Goal: Task Accomplishment & Management: Use online tool/utility

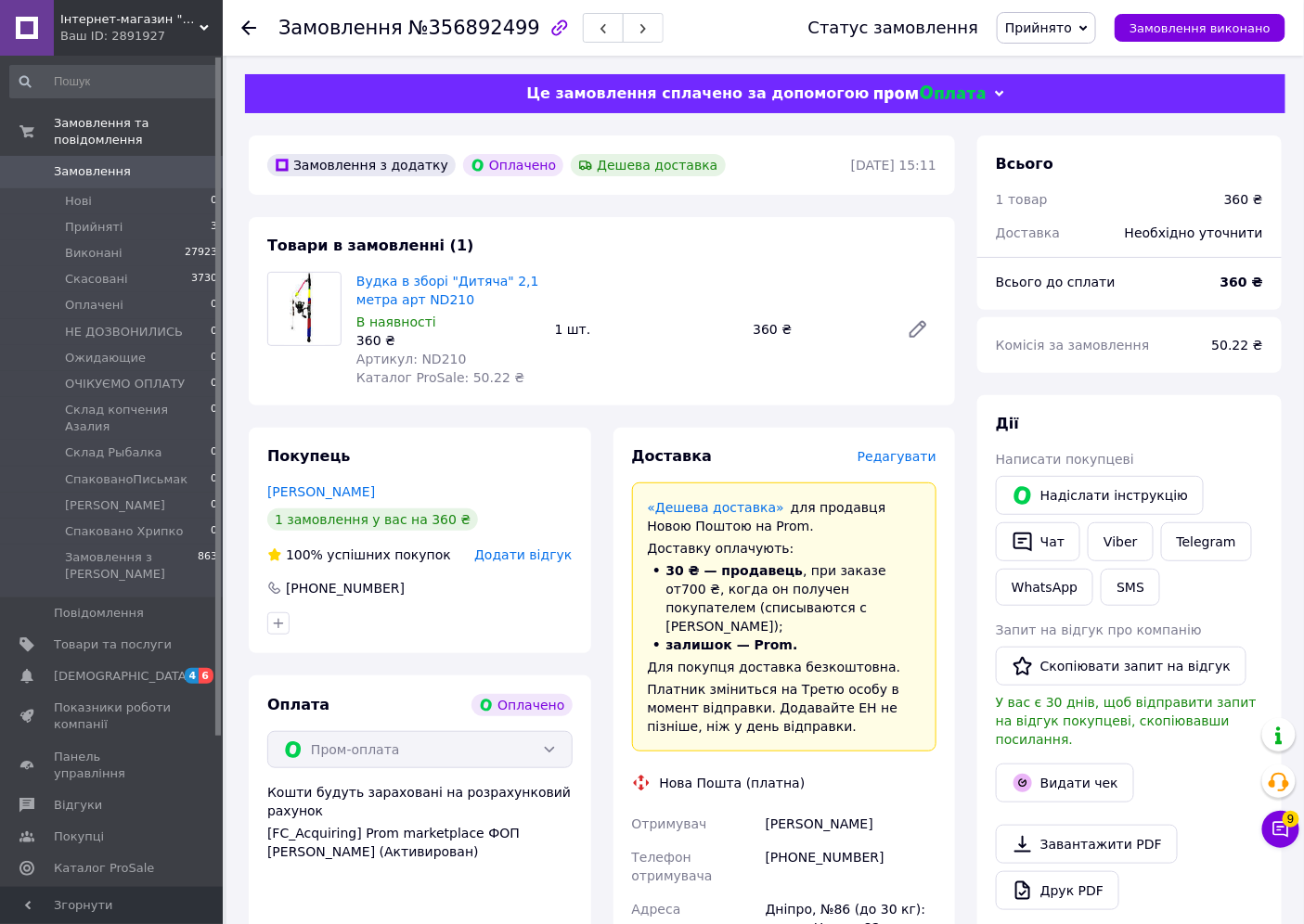
click at [903, 457] on span "Редагувати" at bounding box center [896, 456] width 78 height 15
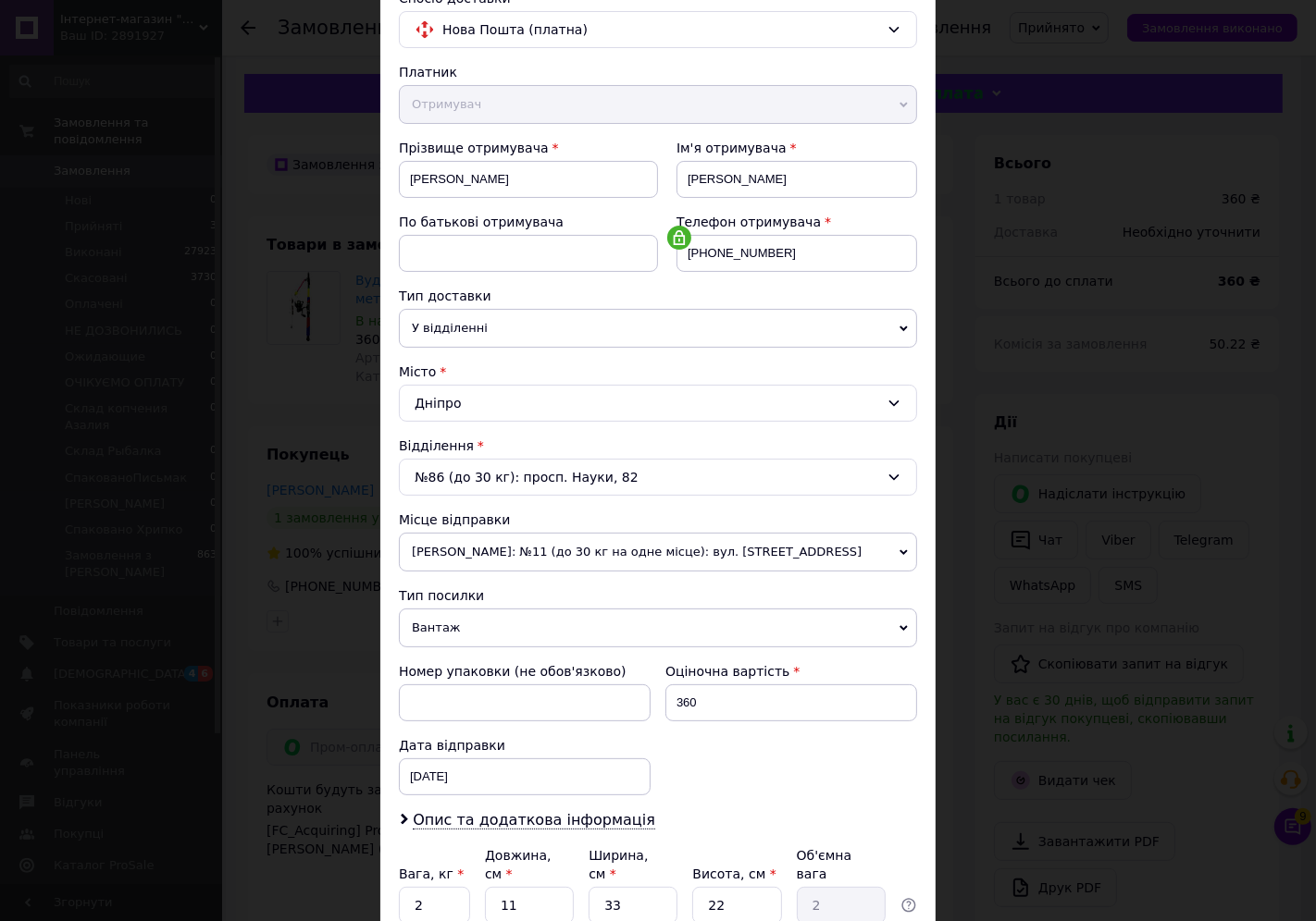
scroll to position [206, 0]
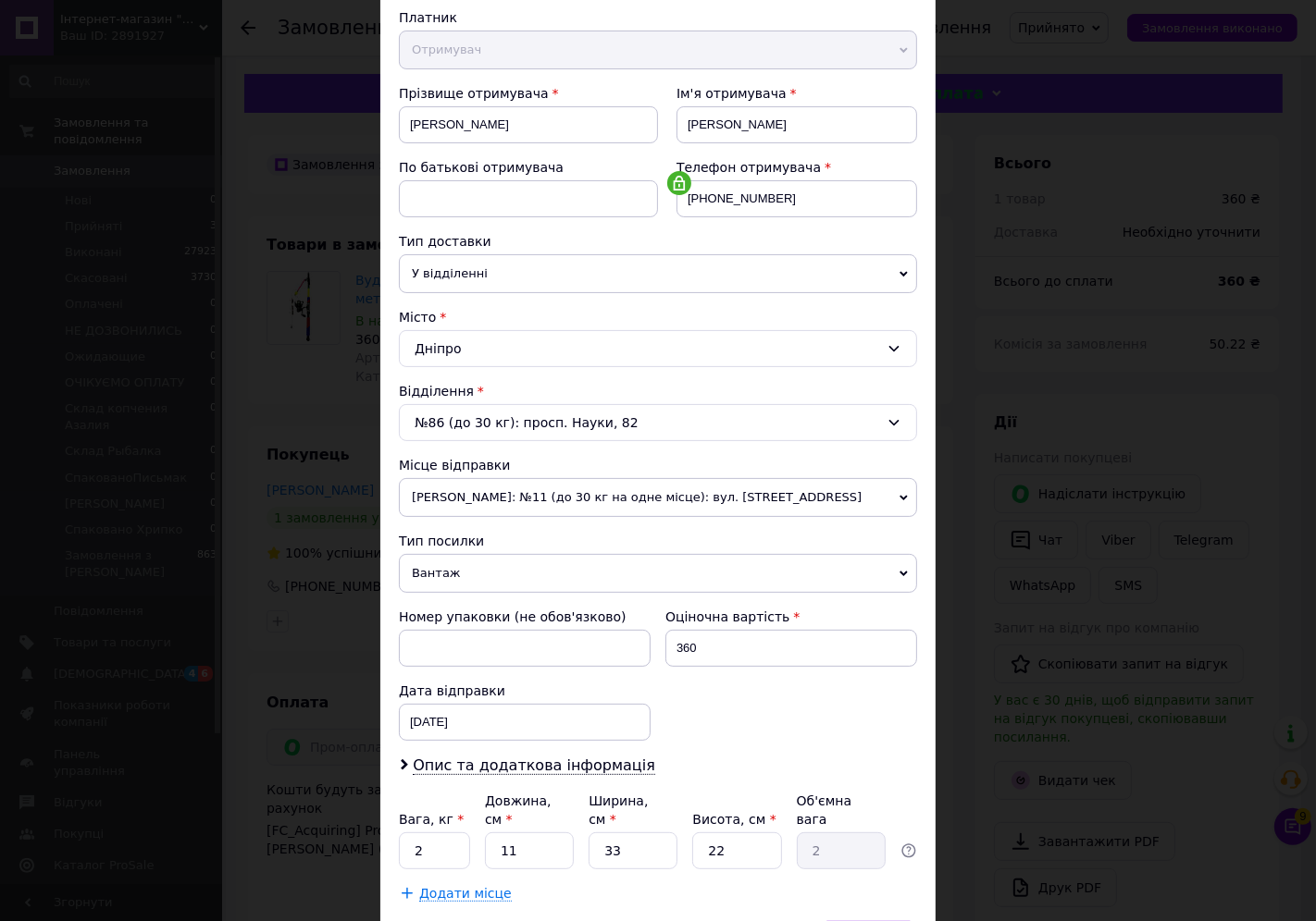
click at [552, 492] on span "[PERSON_NAME]: №11 (до 30 кг на одне місце): вул. [STREET_ADDRESS]" at bounding box center [657, 498] width 518 height 39
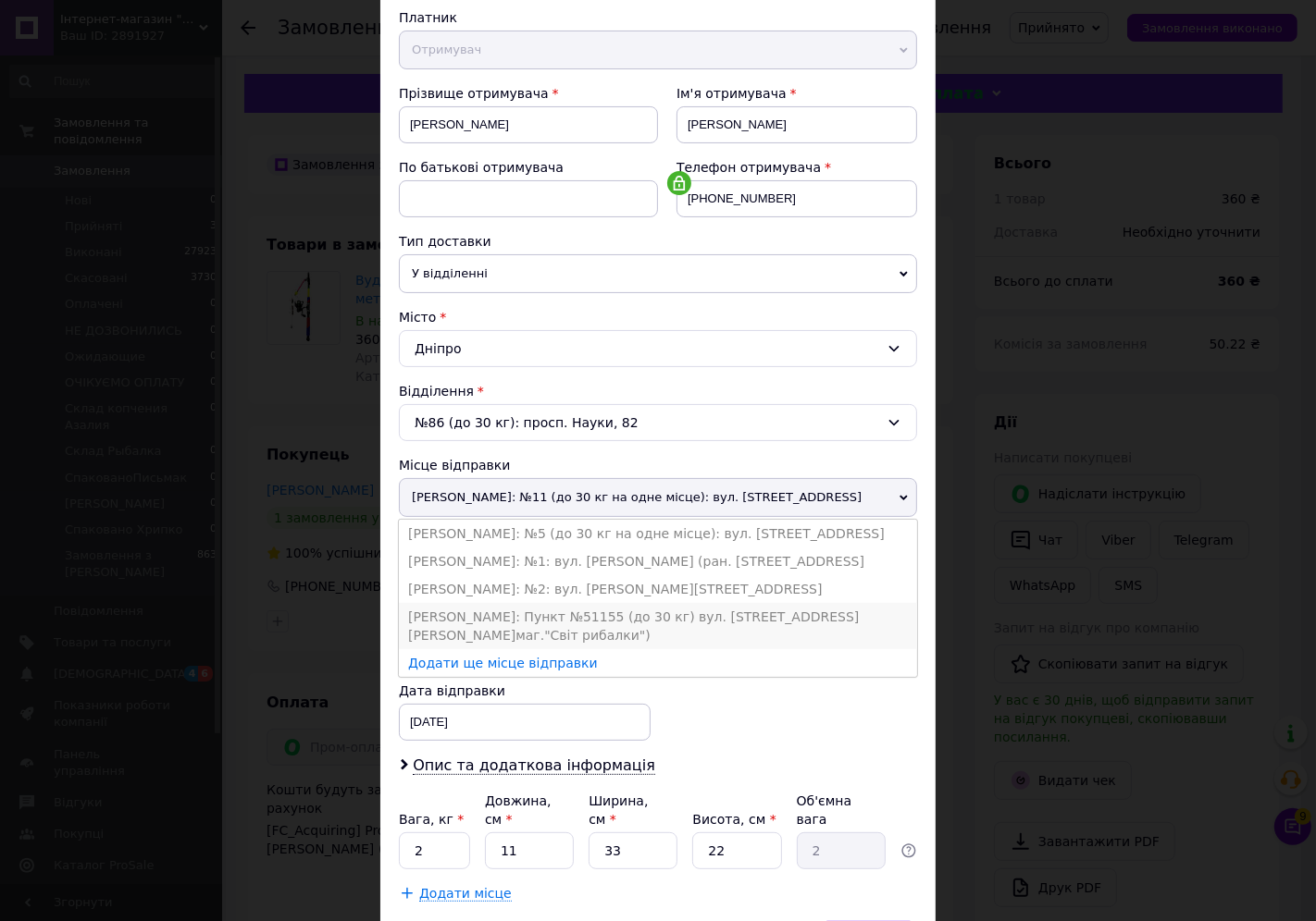
click at [596, 633] on li "[PERSON_NAME]: Пункт №51155 (до 30 кг) вул. [STREET_ADDRESS][PERSON_NAME]маг."С…" at bounding box center [657, 626] width 518 height 47
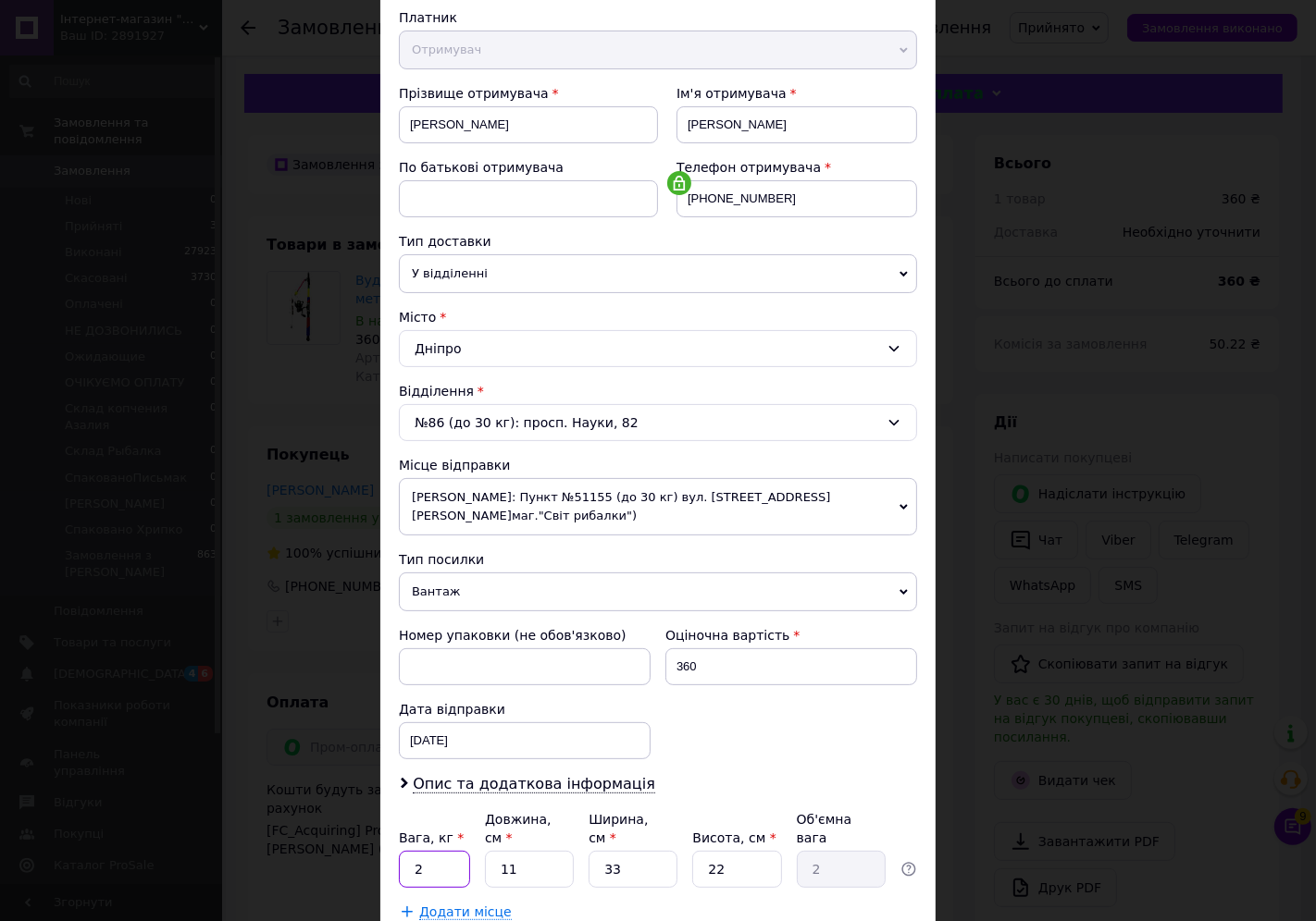
click at [429, 851] on input "2" at bounding box center [434, 870] width 72 height 37
type input "0.7"
click at [551, 858] on input "11" at bounding box center [529, 870] width 88 height 37
type input "1"
type input "0.18"
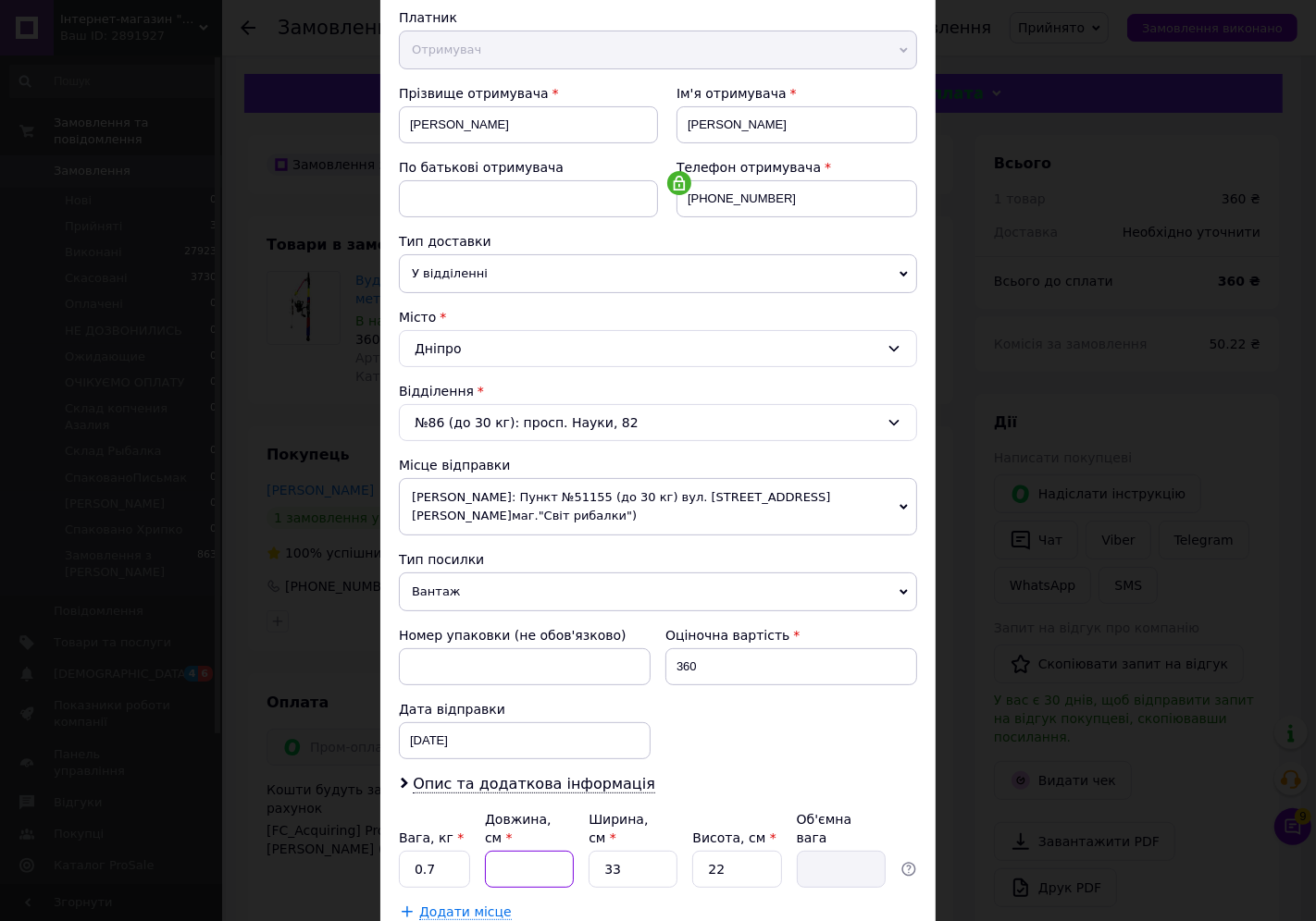
type input "5"
type input "0.91"
type input "52"
type input "9.44"
type input "52"
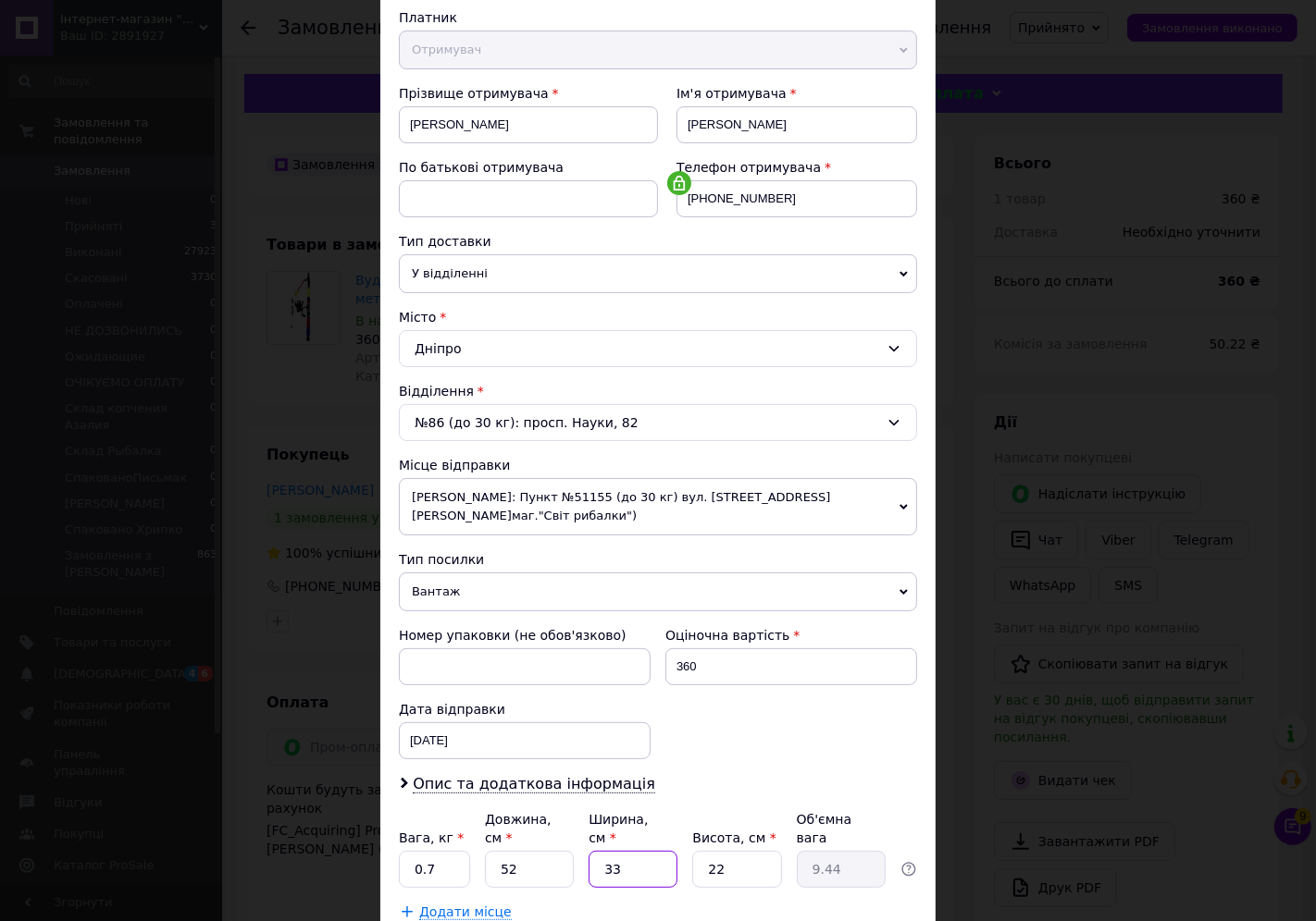
click at [620, 865] on input "33" at bounding box center [632, 870] width 88 height 37
type input "3"
type input "0.86"
type input "1"
type input "0.29"
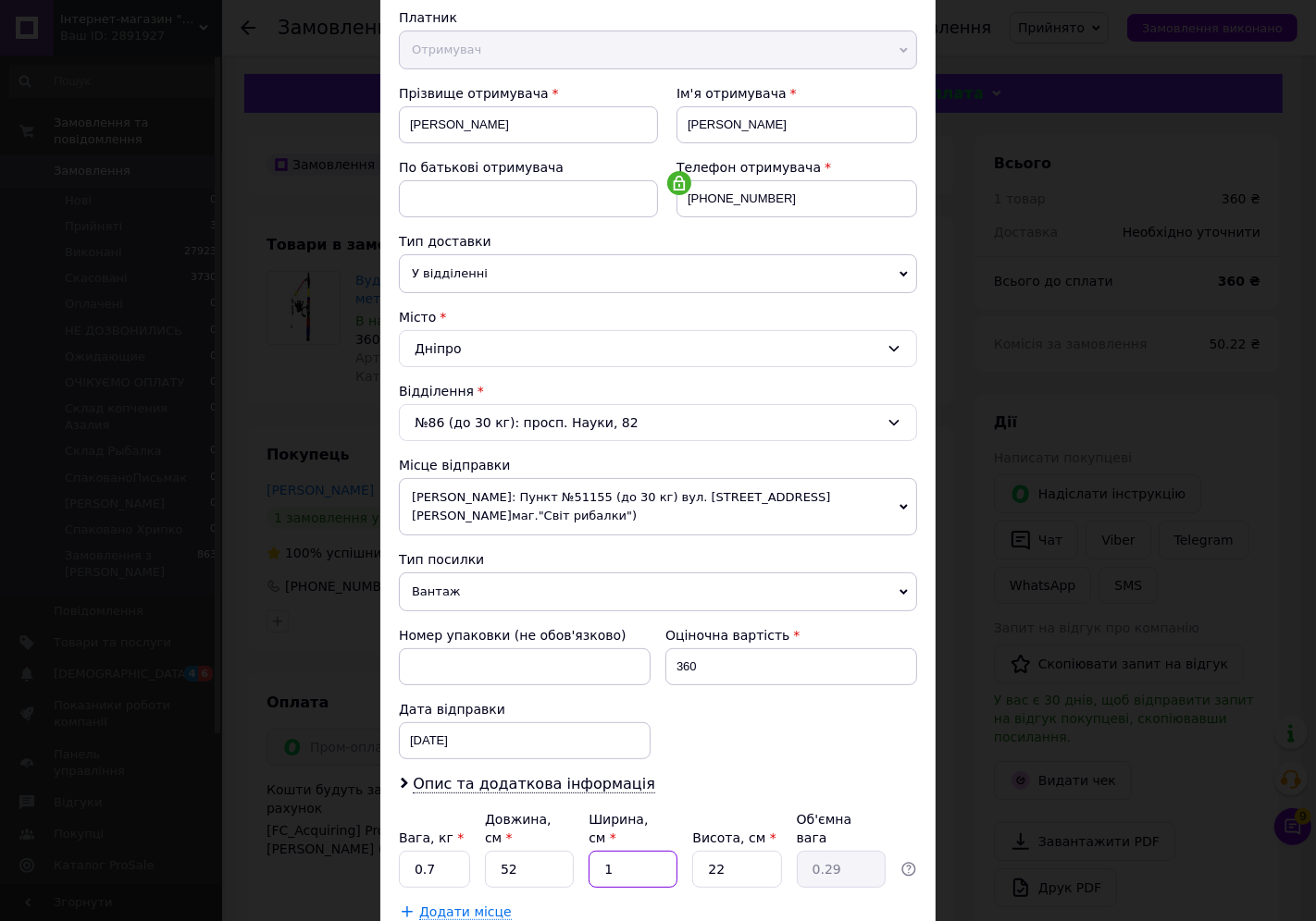
type input "19"
type input "5.43"
type input "19"
click at [731, 860] on input "22" at bounding box center [736, 870] width 88 height 37
type input "2"
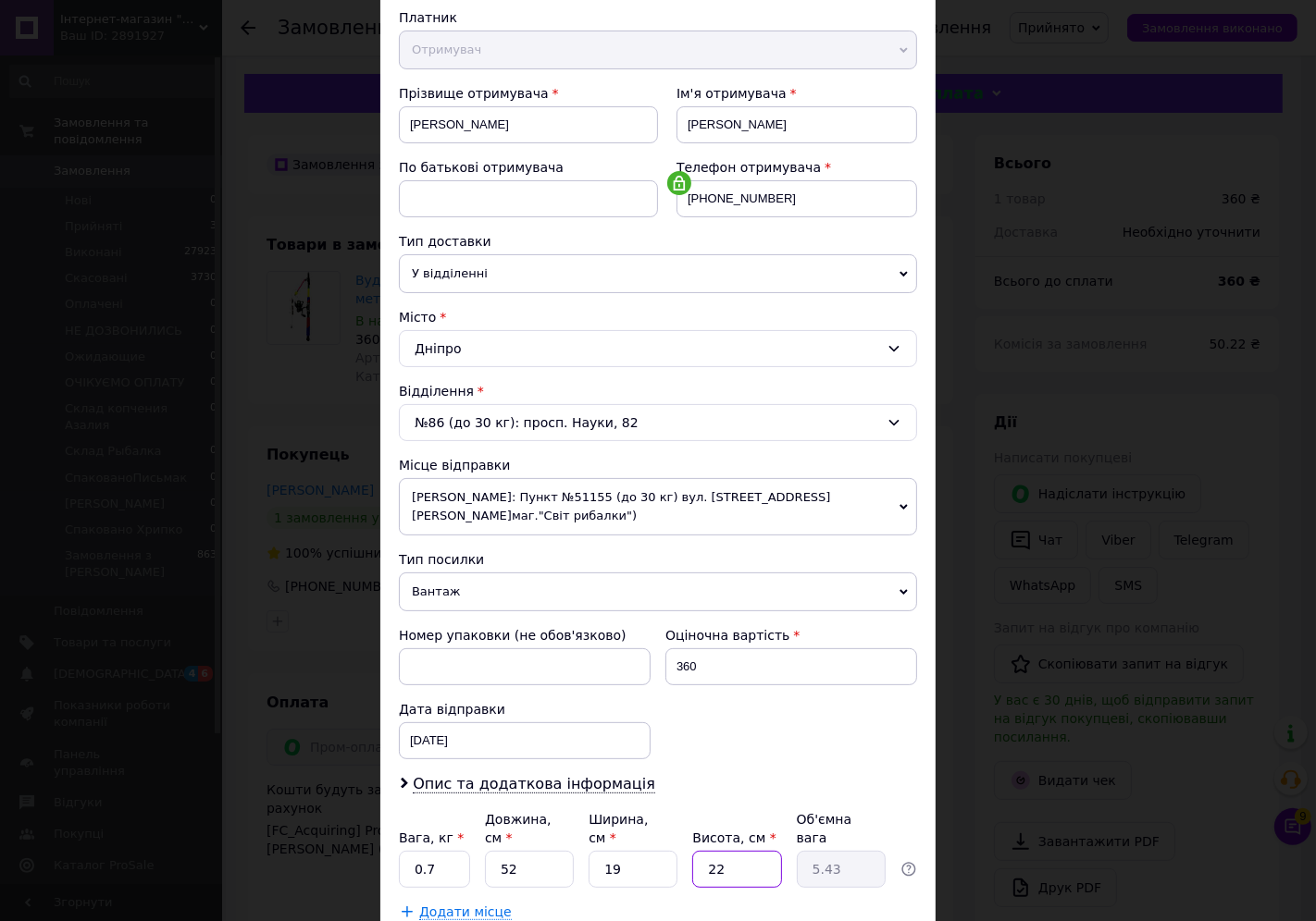
type input "0.49"
type input "1"
type input "0.25"
type input "13"
type input "3.21"
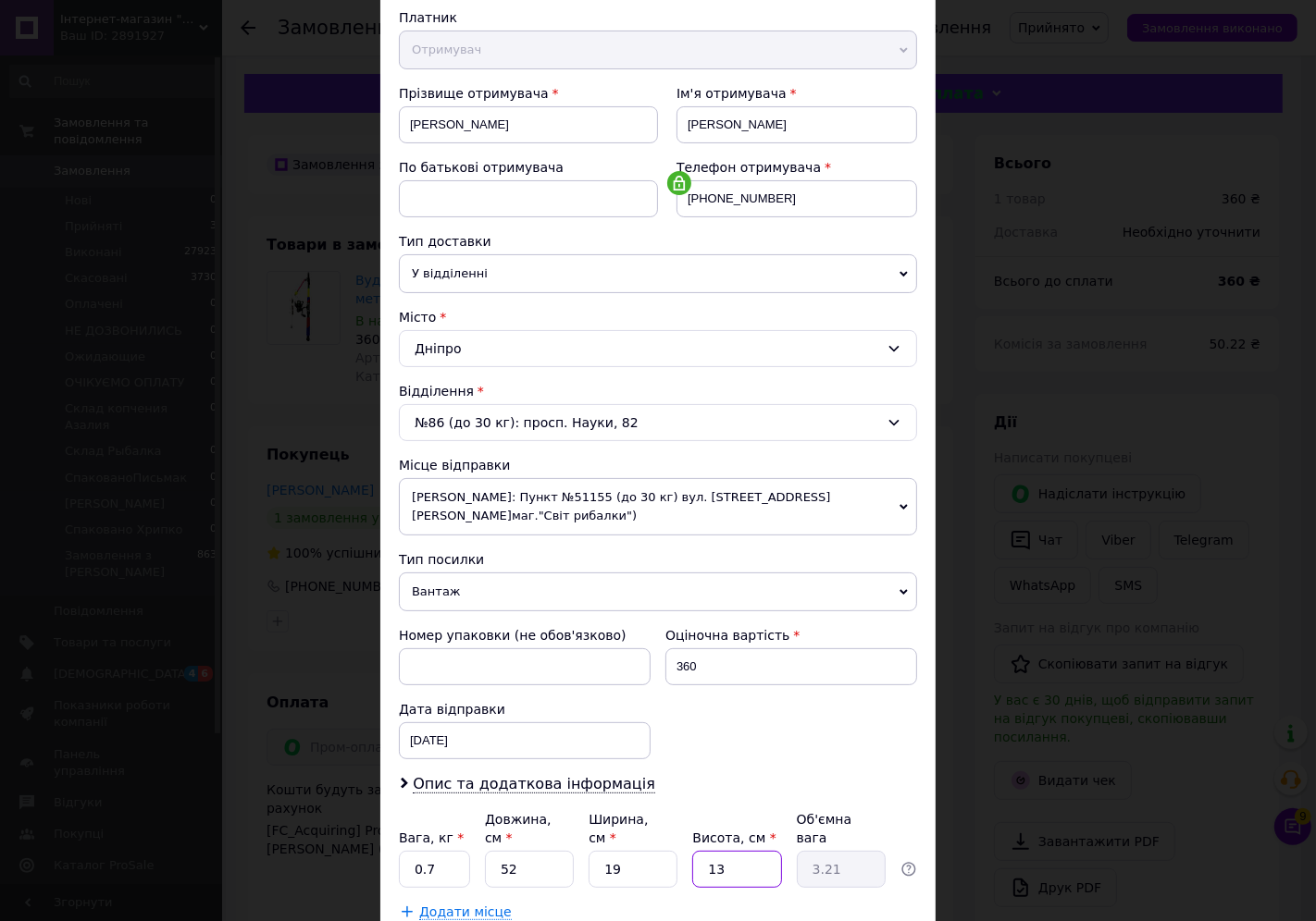
scroll to position [327, 0]
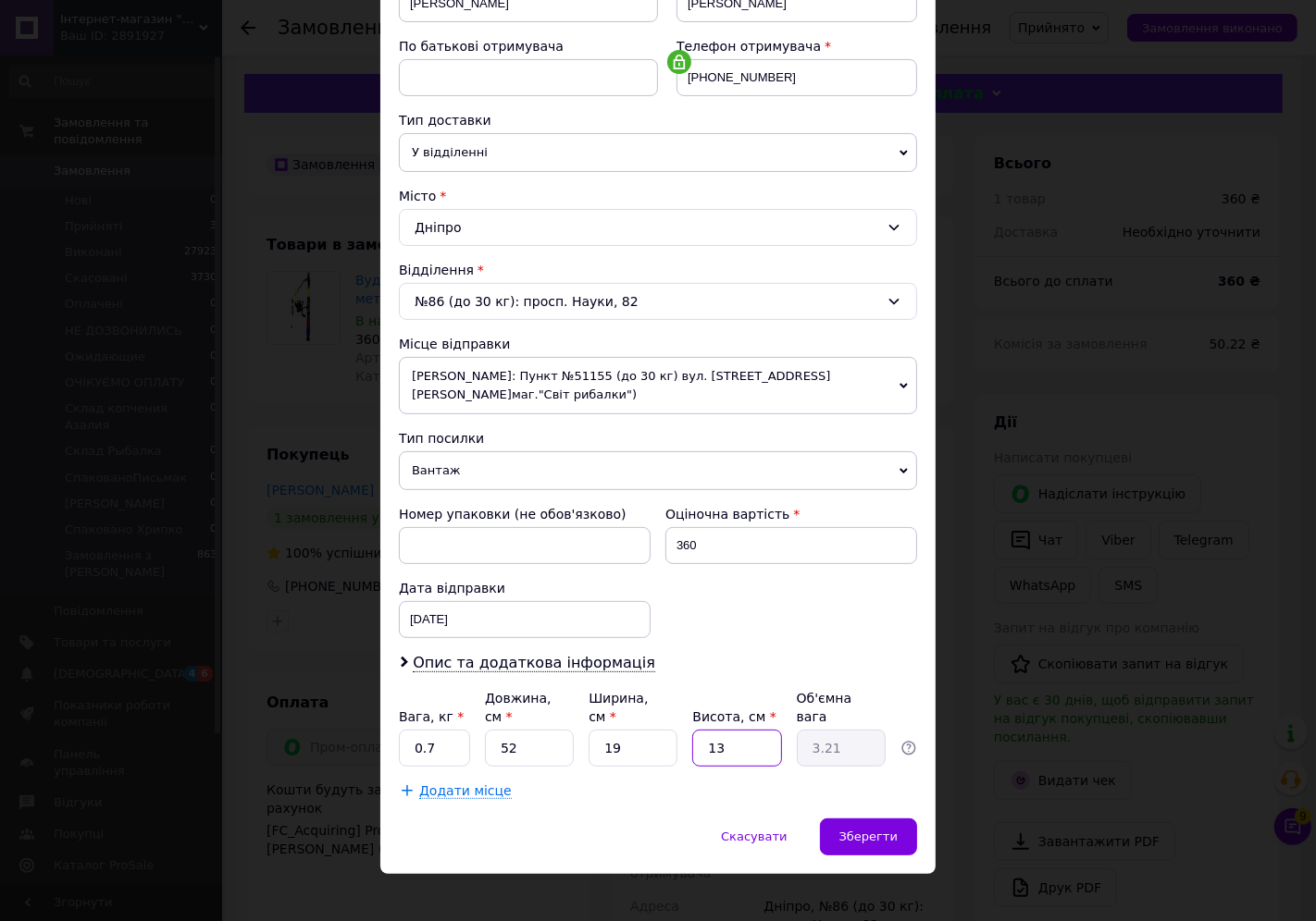
type input "13"
click at [602, 788] on div "Спосіб доставки Нова Пошта (платна) Платник Отримувач Відправник Прізвище отрим…" at bounding box center [658, 306] width 555 height 1023
click at [846, 819] on div "Зберегти" at bounding box center [868, 837] width 97 height 37
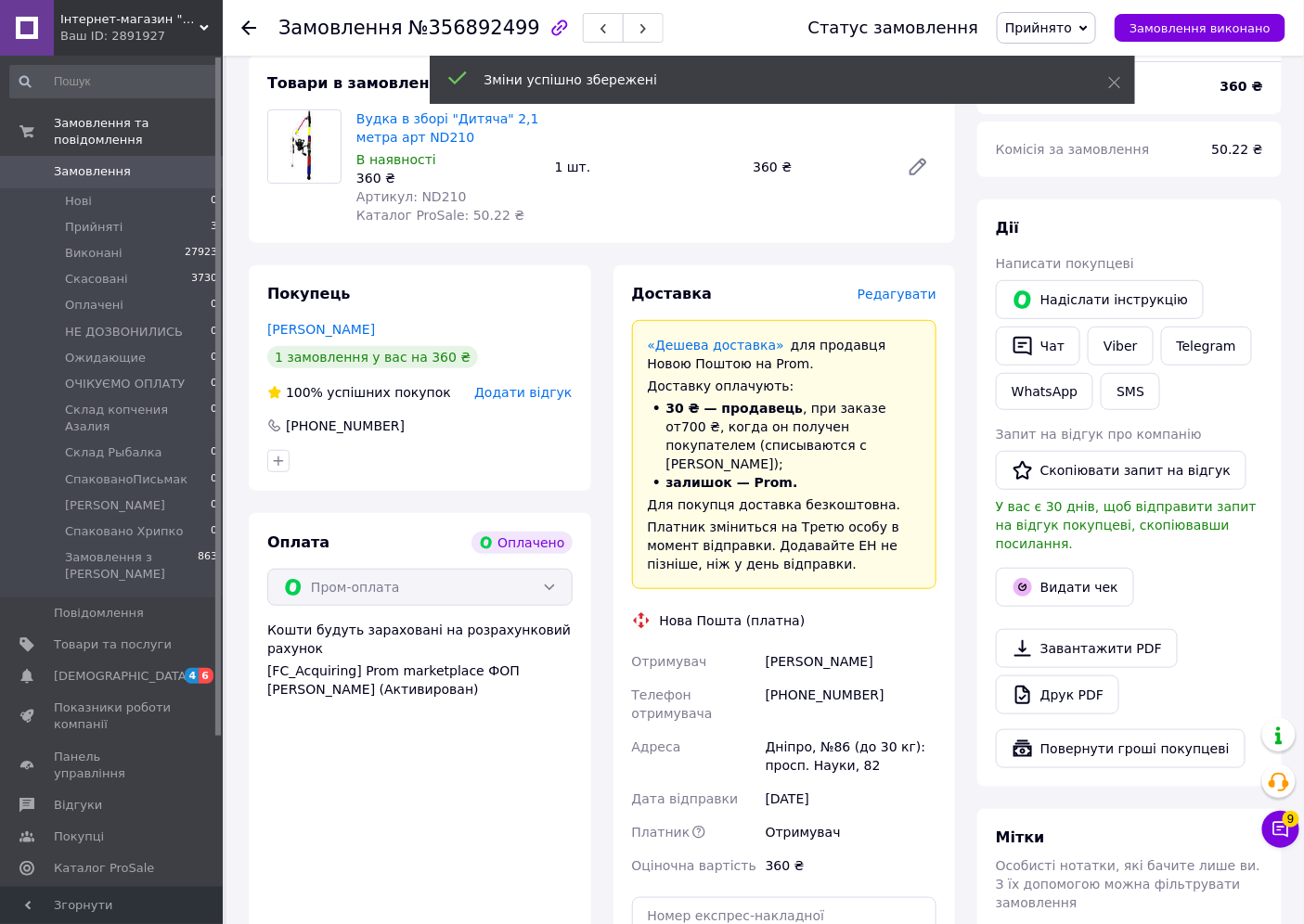
scroll to position [412, 0]
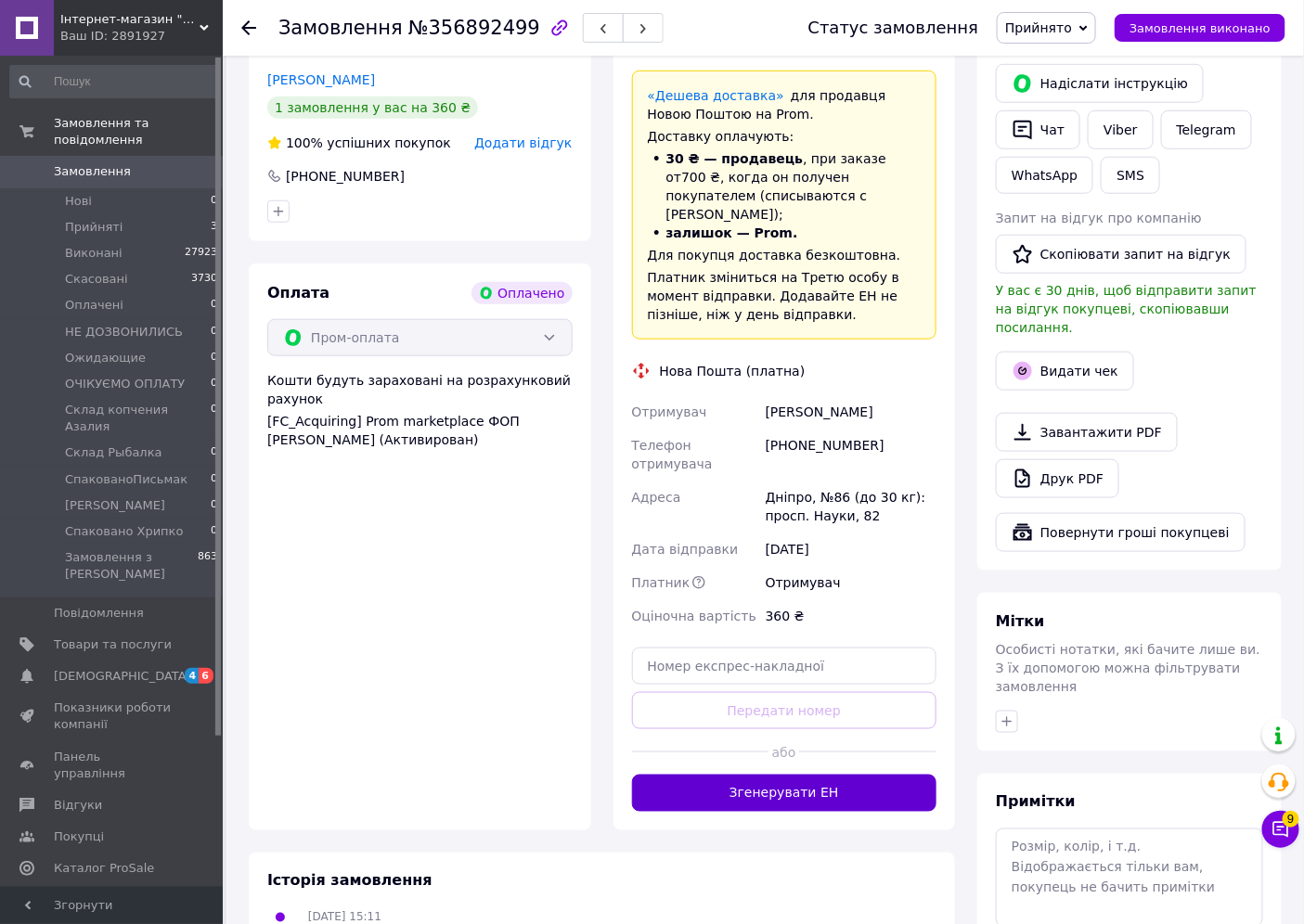
click at [799, 775] on button "Згенерувати ЕН" at bounding box center [784, 793] width 305 height 37
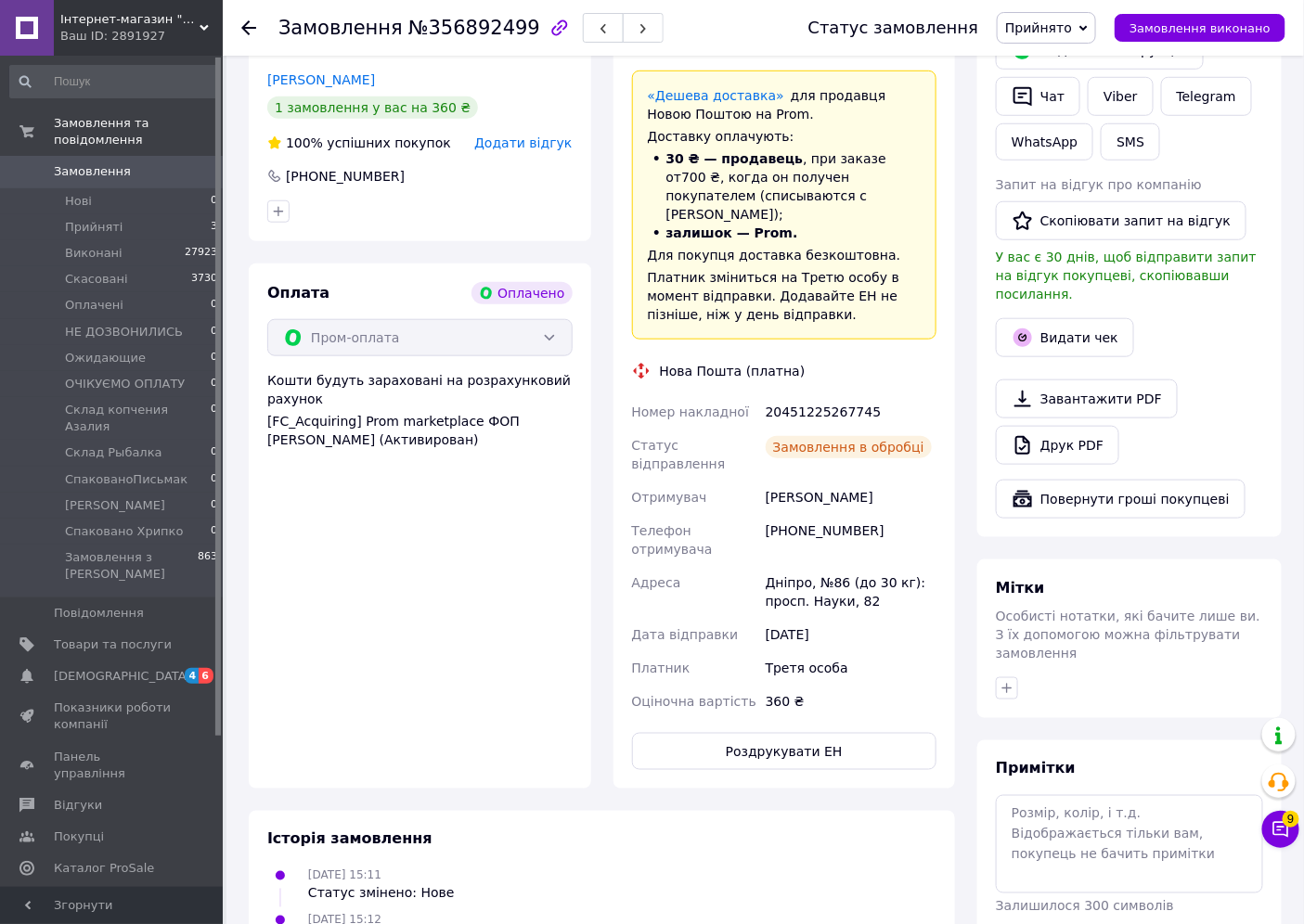
click at [802, 395] on div "20451225267745" at bounding box center [850, 412] width 178 height 34
copy div "20451225267745"
